Goal: Unclear: Go to known website

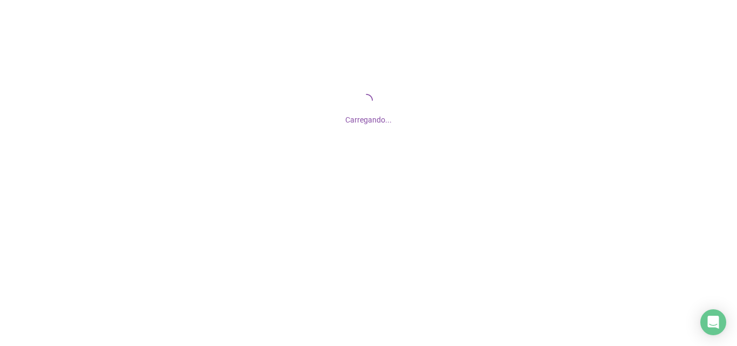
click at [357, 193] on div "Carregando..." at bounding box center [368, 108] width 737 height 216
